Goal: Obtain resource: Download file/media

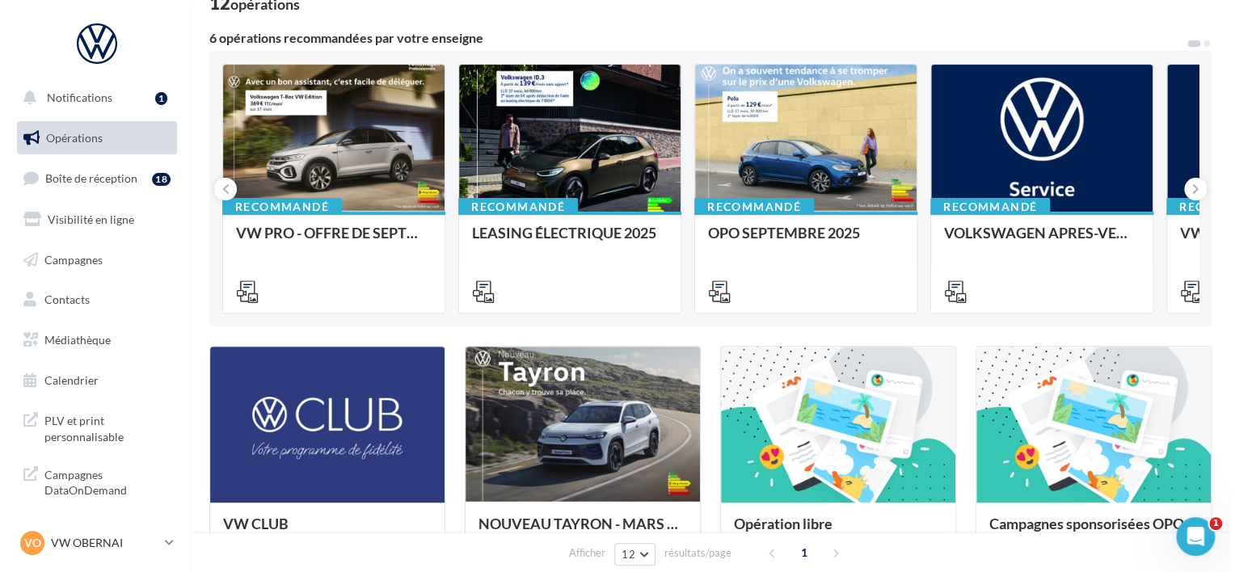
scroll to position [81, 0]
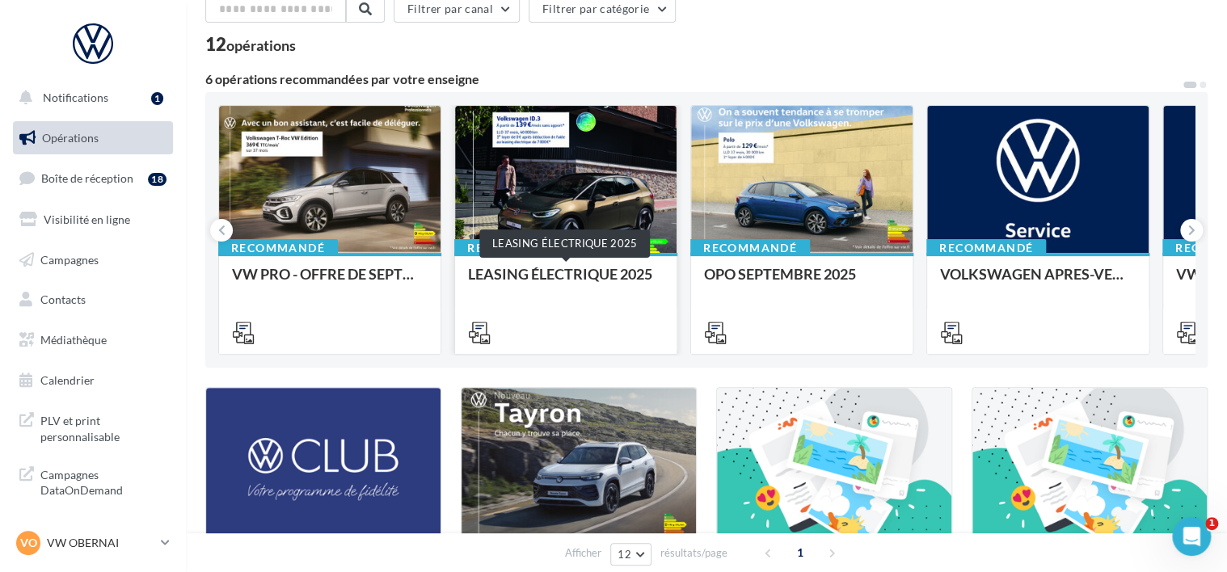
click at [569, 271] on div "LEASING ÉLECTRIQUE 2025" at bounding box center [566, 282] width 196 height 32
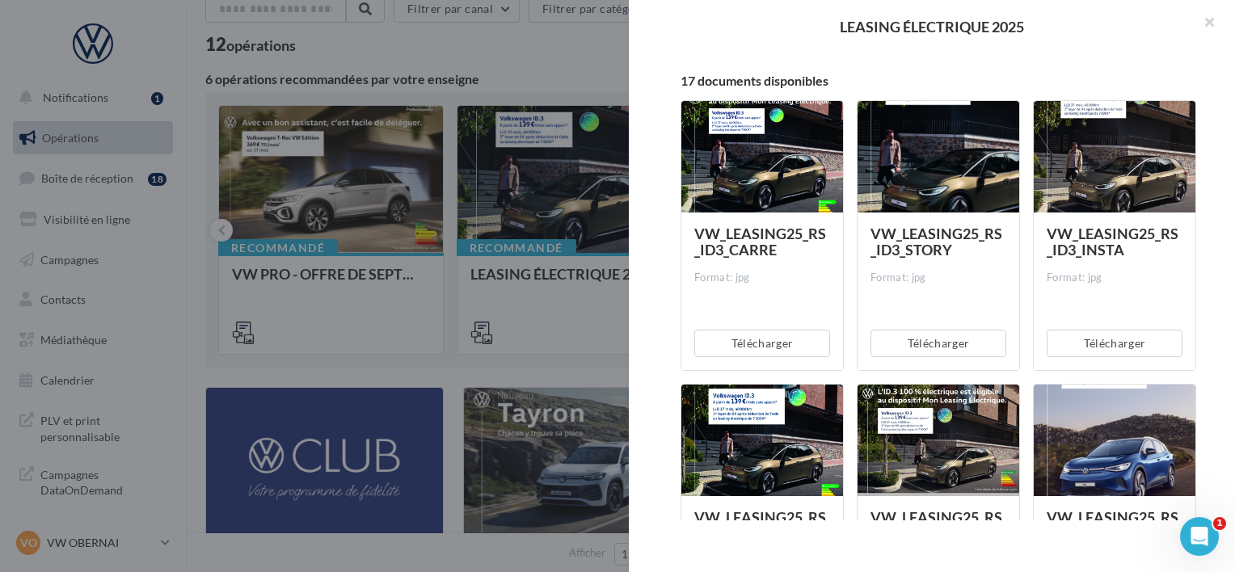
scroll to position [0, 0]
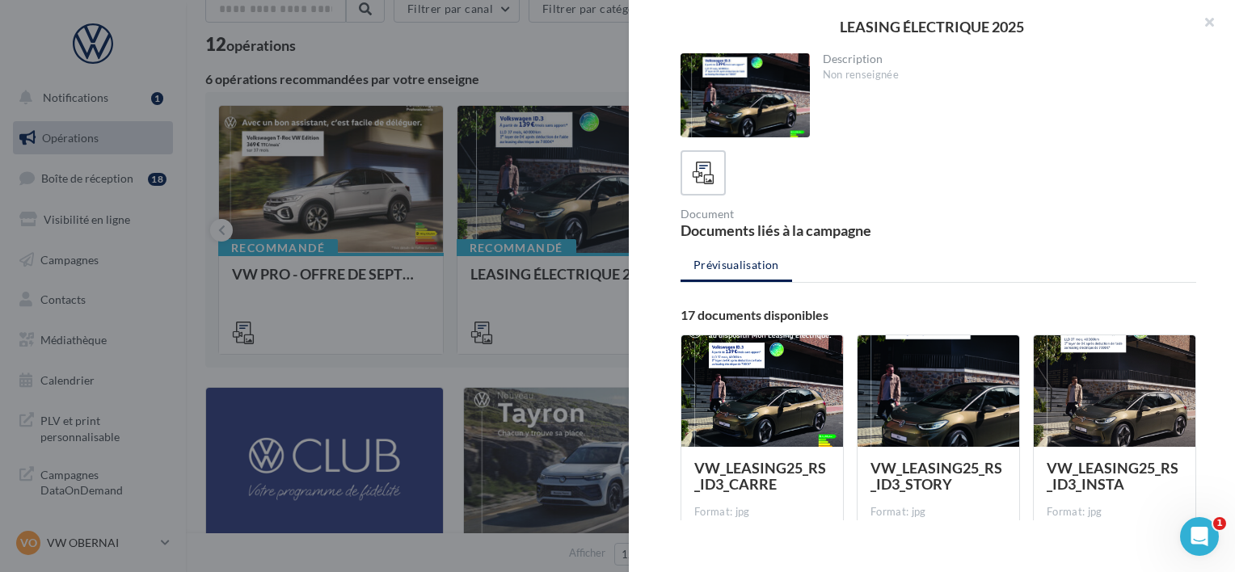
click at [489, 68] on div at bounding box center [617, 286] width 1235 height 572
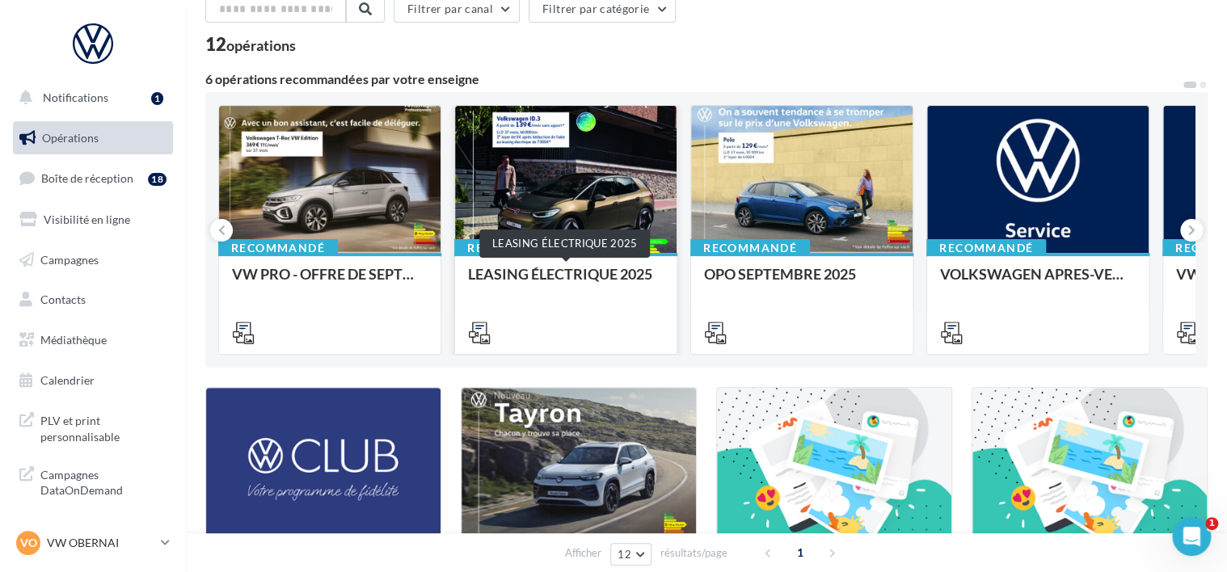
click at [507, 268] on div "LEASING ÉLECTRIQUE 2025" at bounding box center [566, 282] width 196 height 32
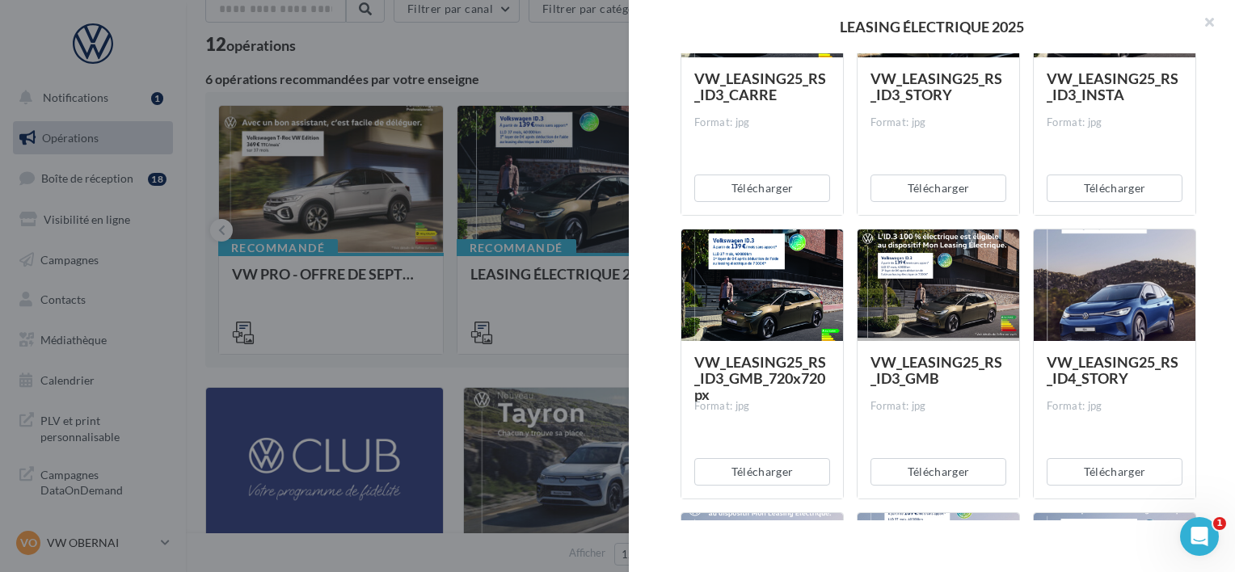
scroll to position [727, 0]
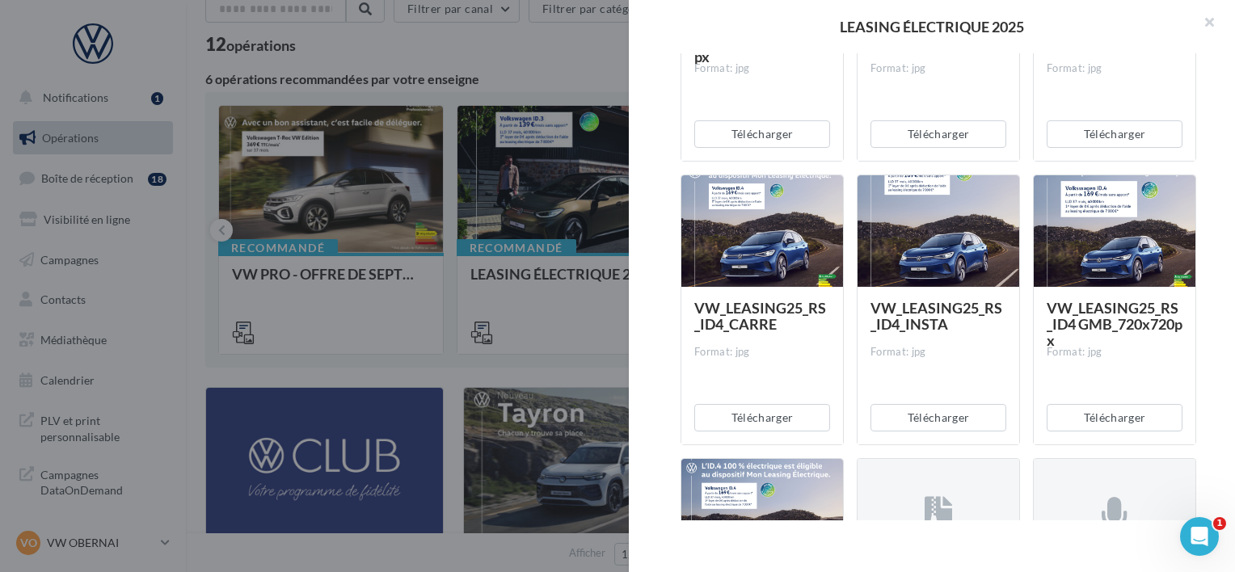
click at [580, 252] on div at bounding box center [617, 286] width 1235 height 572
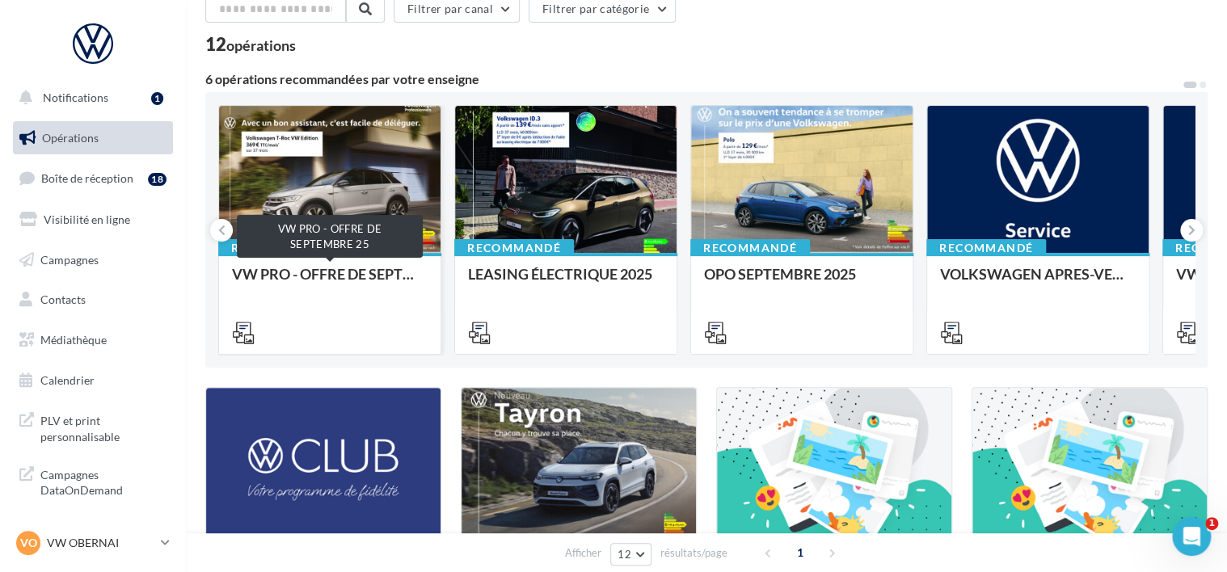
click at [381, 277] on div "VW PRO - OFFRE DE SEPTEMBRE 25" at bounding box center [330, 282] width 196 height 32
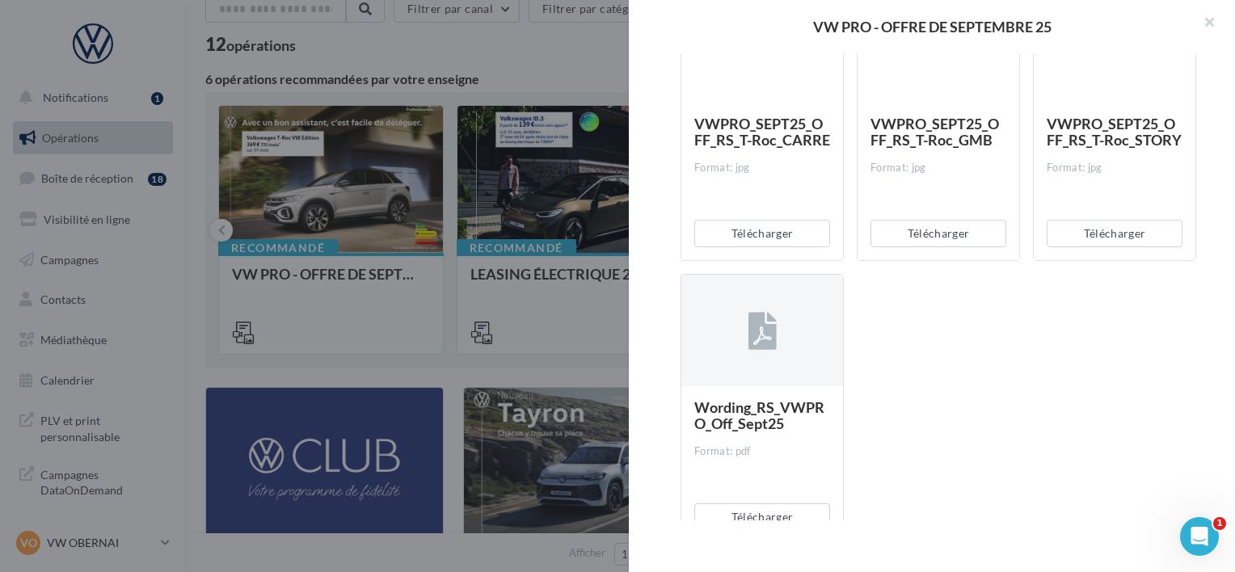
scroll to position [6916, 0]
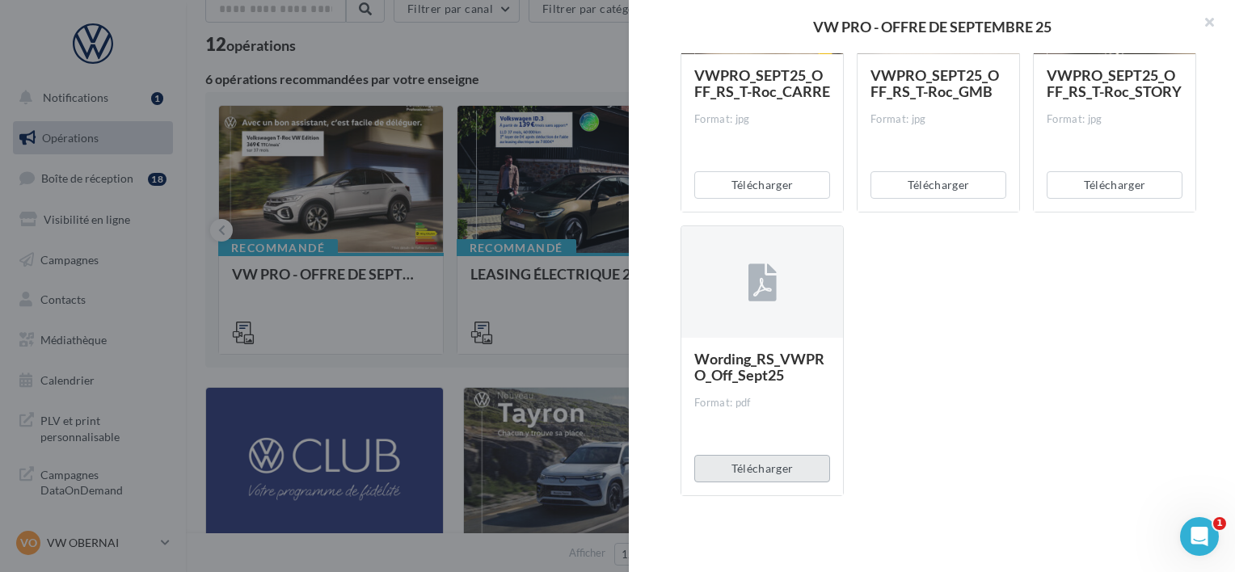
click at [772, 462] on button "Télécharger" at bounding box center [762, 468] width 136 height 27
click at [584, 339] on div at bounding box center [617, 286] width 1235 height 572
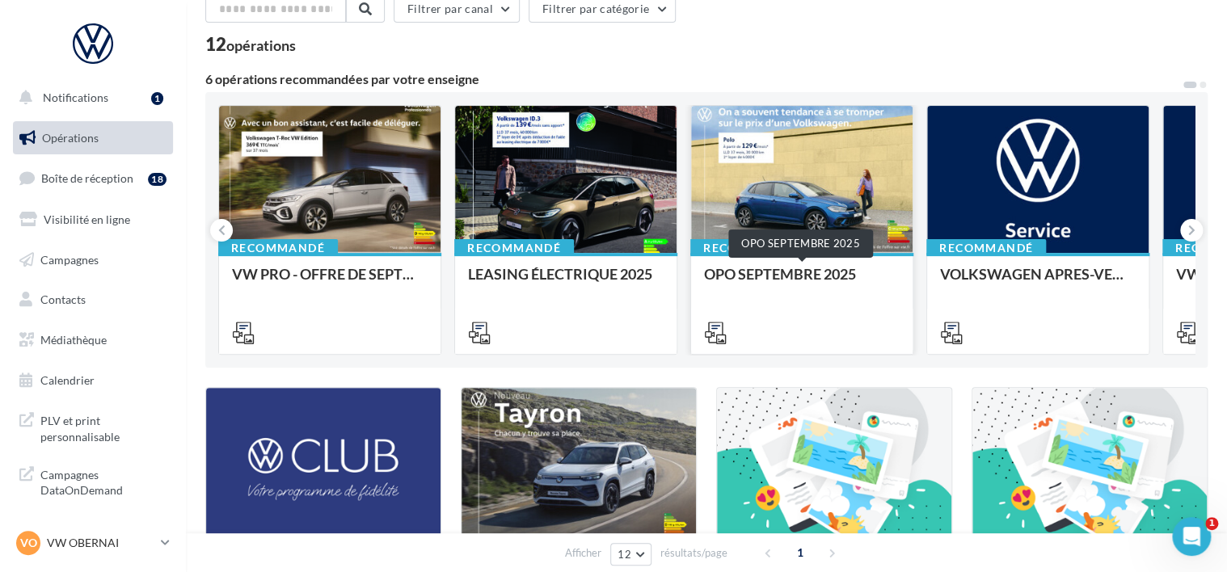
click at [756, 275] on div "OPO SEPTEMBRE 2025" at bounding box center [802, 282] width 196 height 32
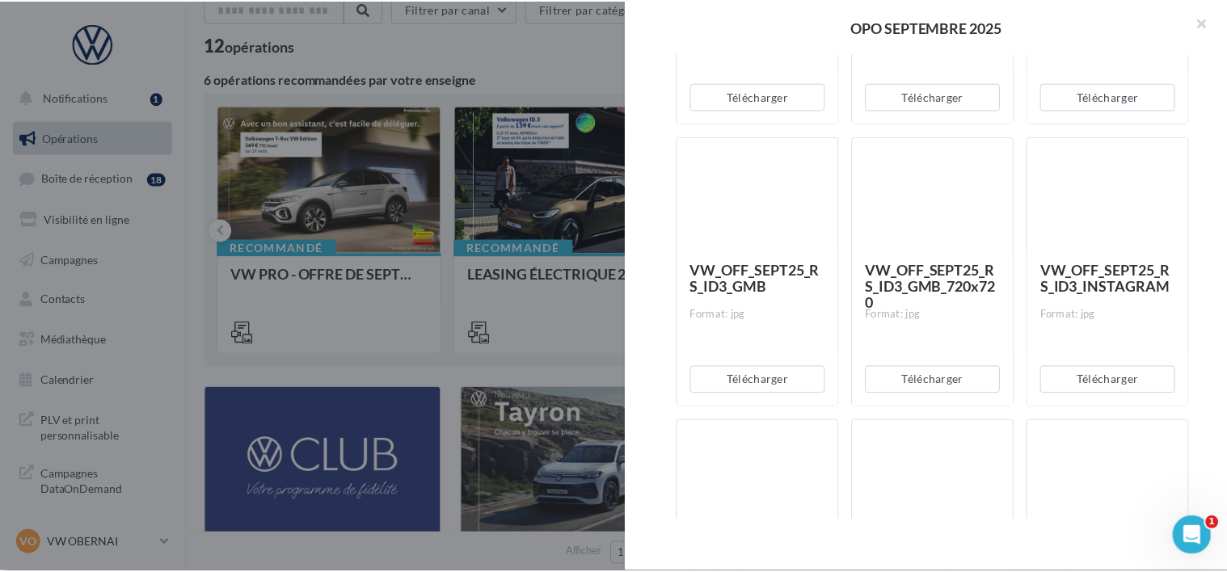
scroll to position [1697, 0]
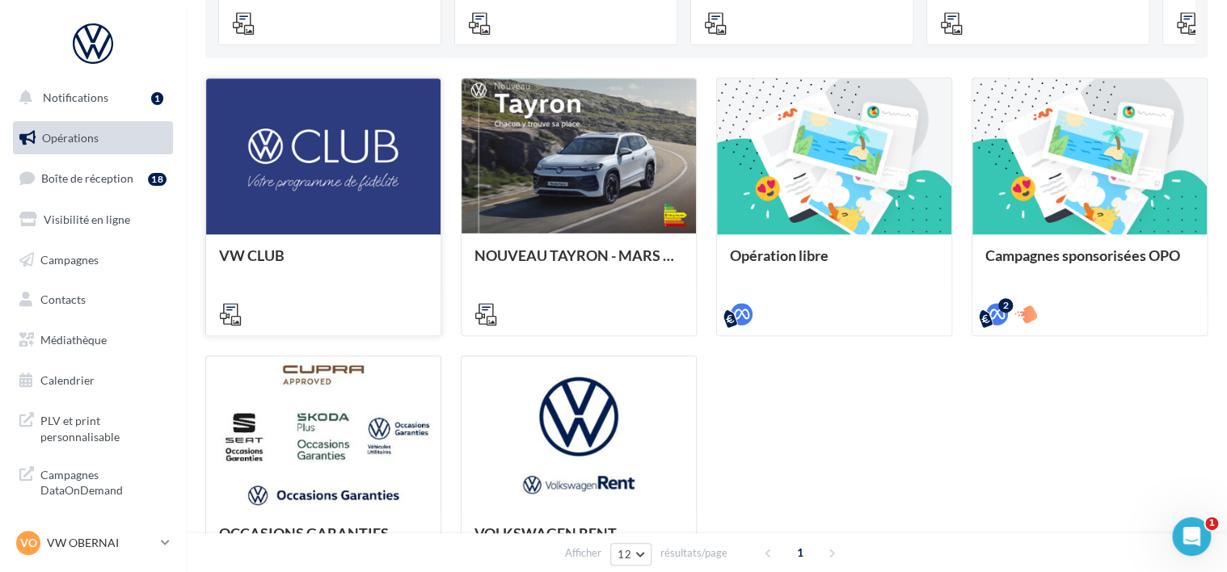
scroll to position [404, 0]
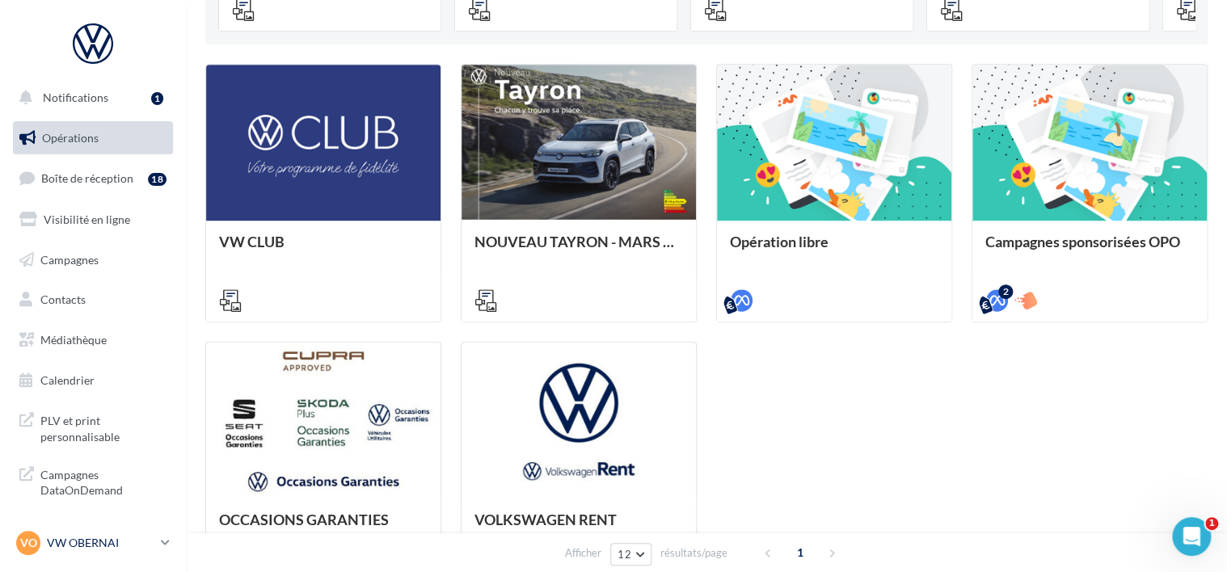
click at [65, 553] on div "VO VW OBERNAI vw-obe-dut" at bounding box center [85, 543] width 138 height 24
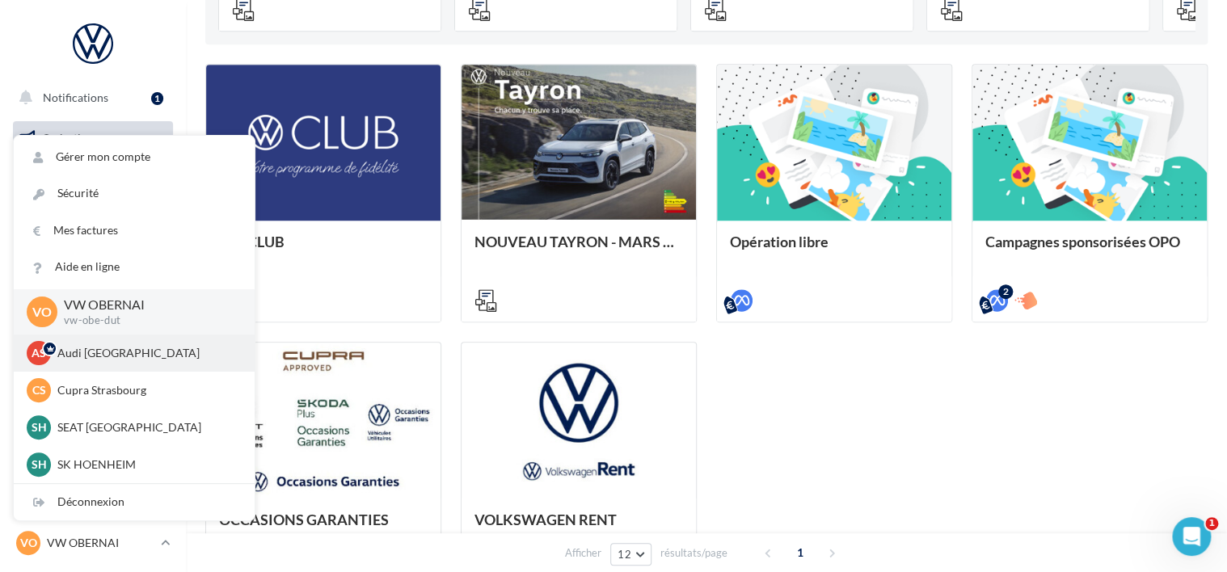
click at [108, 349] on p "Audi [GEOGRAPHIC_DATA]" at bounding box center [146, 353] width 178 height 16
